Goal: Complete application form: Complete application form

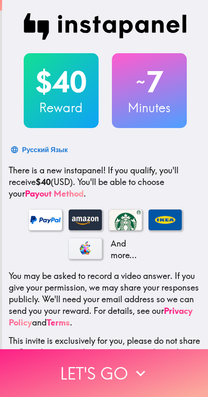
click at [81, 362] on button "Let's go" at bounding box center [104, 373] width 208 height 48
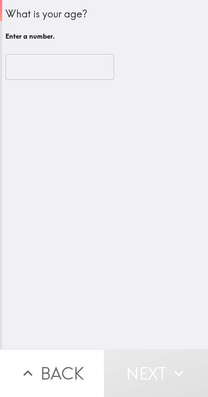
click at [50, 65] on input "number" at bounding box center [59, 67] width 108 height 26
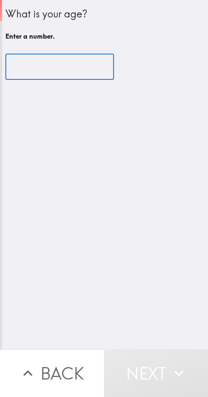
paste input "40"
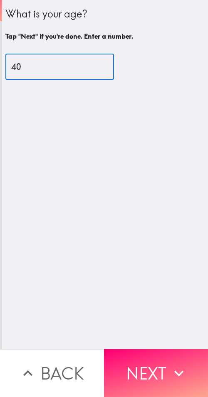
type input "40"
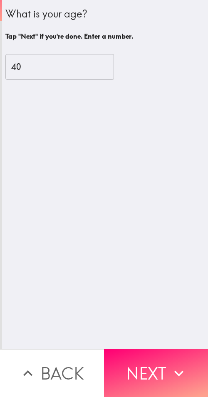
drag, startPoint x: 159, startPoint y: 362, endPoint x: 56, endPoint y: 366, distance: 103.6
click at [153, 361] on button "Next" at bounding box center [156, 373] width 104 height 48
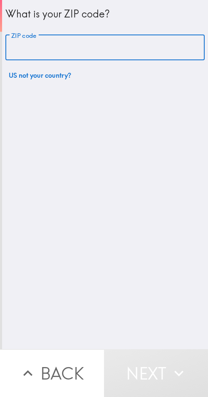
click at [76, 47] on input "ZIP code" at bounding box center [104, 48] width 199 height 26
paste input "33607"
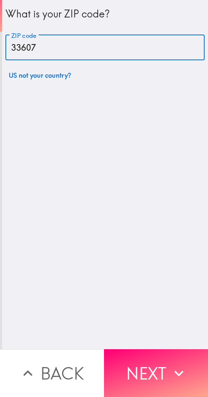
type input "33607"
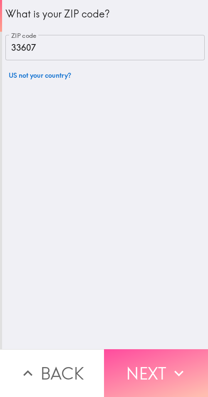
drag, startPoint x: 150, startPoint y: 368, endPoint x: 207, endPoint y: 371, distance: 57.9
click at [153, 369] on button "Next" at bounding box center [156, 373] width 104 height 48
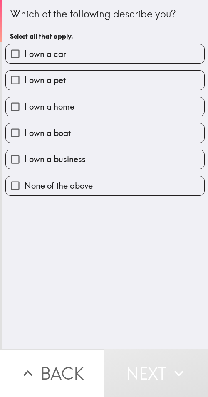
click at [81, 166] on label "I own a business" at bounding box center [105, 159] width 198 height 19
click at [25, 166] on input "I own a business" at bounding box center [15, 159] width 19 height 19
checkbox input "true"
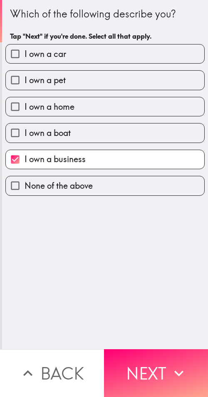
drag, startPoint x: 160, startPoint y: 375, endPoint x: 168, endPoint y: 376, distance: 7.9
click at [160, 375] on button "Next" at bounding box center [156, 373] width 104 height 48
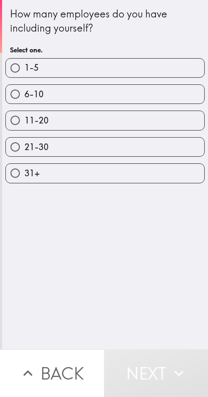
click at [111, 155] on label "21-30" at bounding box center [105, 147] width 198 height 19
click at [25, 155] on input "21-30" at bounding box center [15, 147] width 19 height 19
radio input "true"
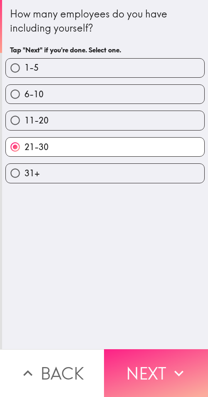
click at [148, 365] on button "Next" at bounding box center [156, 373] width 104 height 48
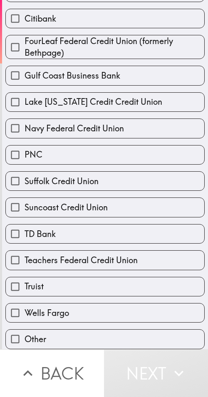
scroll to position [135, 0]
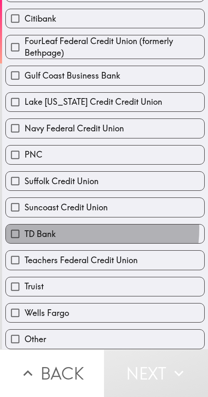
drag, startPoint x: 54, startPoint y: 222, endPoint x: 88, endPoint y: 226, distance: 33.9
click at [54, 224] on label "TD Bank" at bounding box center [105, 233] width 198 height 19
click at [25, 224] on input "TD Bank" at bounding box center [15, 233] width 19 height 19
checkbox input "true"
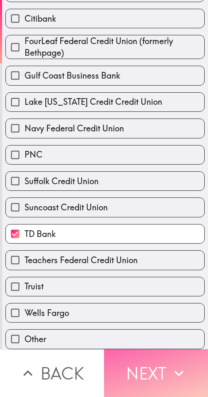
click at [155, 353] on button "Next" at bounding box center [156, 373] width 104 height 48
